Goal: Task Accomplishment & Management: Complete application form

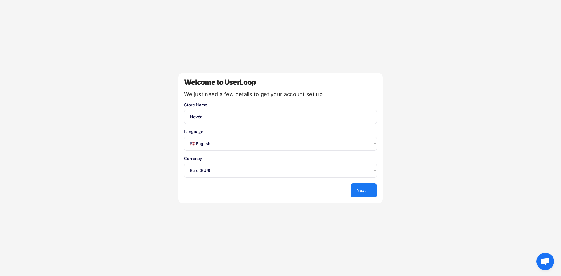
select select ""en""
select select ""1348695171700984260__LOOKUP__1635527639173x833446490375085600""
click at [221, 143] on select "Select an option... 🇺🇸 English 🇫🇷 Français 🇩🇪 Deutsch 🇪🇸 Español" at bounding box center [280, 144] width 193 height 14
select select ""fr""
click at [184, 137] on select "Select an option... 🇺🇸 English 🇫🇷 Français 🇩🇪 Deutsch 🇪🇸 Español" at bounding box center [280, 144] width 193 height 14
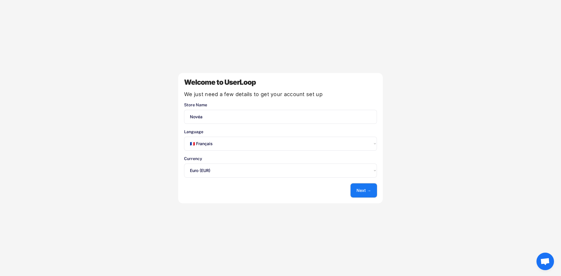
click at [366, 191] on button "Next →" at bounding box center [364, 191] width 26 height 14
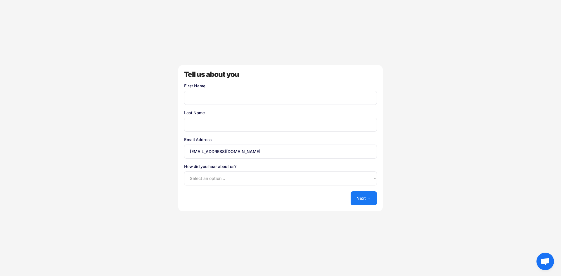
click at [216, 97] on input "input" at bounding box center [280, 98] width 193 height 14
type input "Novéa"
click at [213, 127] on input "input" at bounding box center [280, 125] width 193 height 14
type input "shop"
click at [213, 176] on select "Select an option... Shopify App Store Google UserLoop Blog Referred by a friend…" at bounding box center [280, 179] width 193 height 14
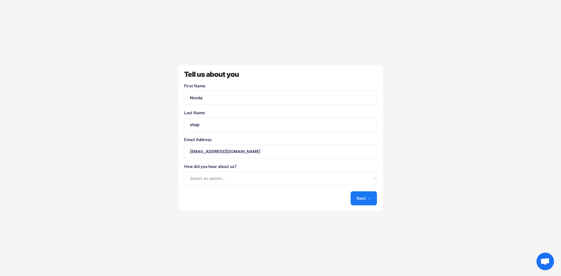
select select ""shopify_app_store""
click at [184, 172] on select "Select an option... Shopify App Store Google UserLoop Blog Referred by a friend…" at bounding box center [280, 179] width 193 height 14
click at [360, 198] on button "Next →" at bounding box center [364, 198] width 26 height 14
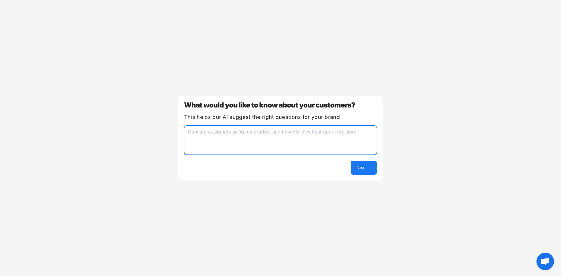
click at [214, 132] on textarea at bounding box center [280, 140] width 193 height 29
type textarea "quels produits les interresssent et pourquoi ils achete certain et pas d'autre"
click at [371, 170] on button "Next →" at bounding box center [364, 168] width 26 height 14
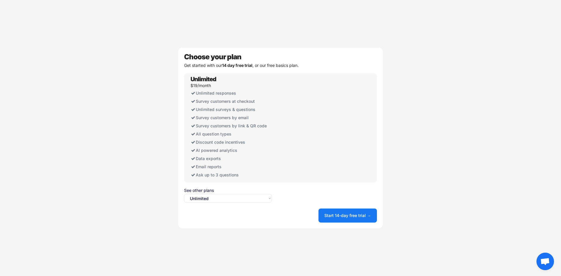
click at [213, 198] on select "Select an option... Unlimited Free" at bounding box center [228, 198] width 88 height 9
select select ""free0""
click at [184, 194] on select "Select an option... Unlimited Free" at bounding box center [228, 198] width 88 height 9
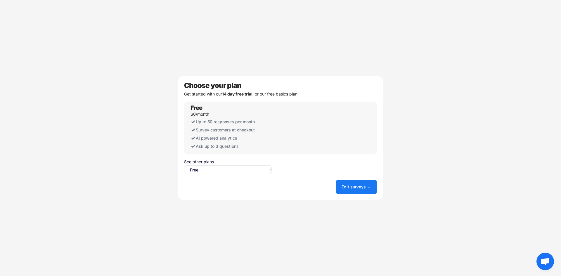
click at [357, 187] on button "Edit surveys →" at bounding box center [356, 187] width 41 height 14
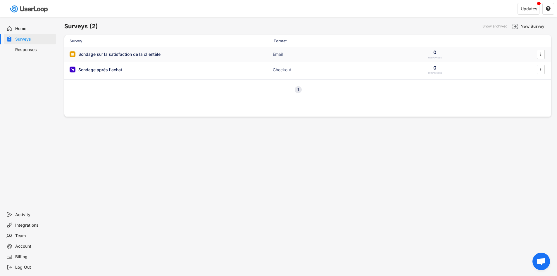
click at [222, 51] on div "Sondage sur la satisfaction de la clientèle Email 0 RESPONSES " at bounding box center [307, 54] width 487 height 15
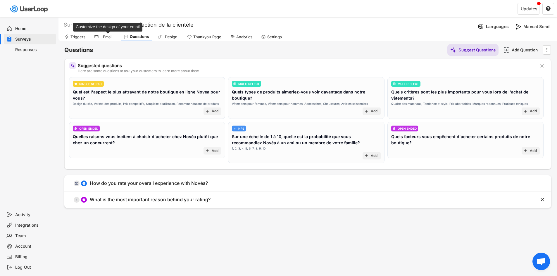
click at [109, 38] on div "Email" at bounding box center [107, 36] width 15 height 5
